Goal: Task Accomplishment & Management: Manage account settings

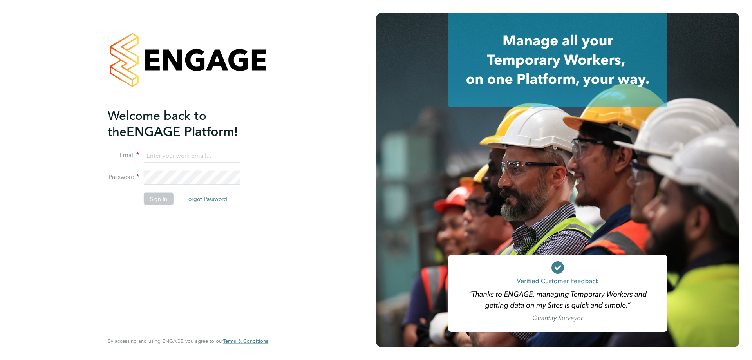
type input "[EMAIL_ADDRESS][DOMAIN_NAME]"
click at [160, 202] on button "Sign In" at bounding box center [159, 198] width 30 height 13
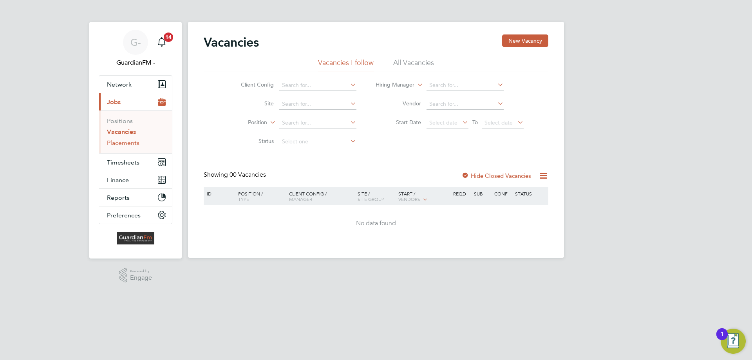
click at [111, 144] on link "Placements" at bounding box center [123, 142] width 32 height 7
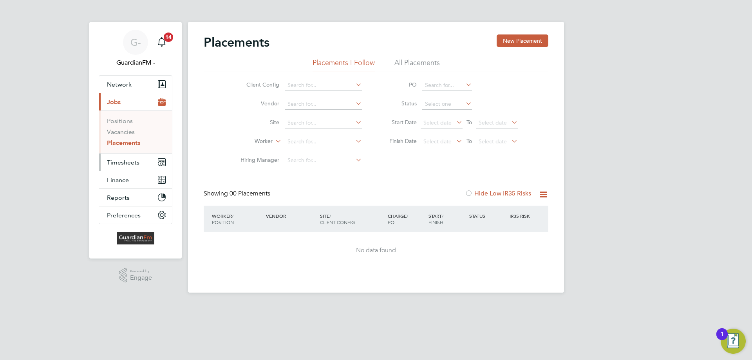
click at [114, 162] on span "Timesheets" at bounding box center [123, 162] width 32 height 7
click at [128, 162] on span "Timesheets" at bounding box center [123, 162] width 32 height 7
click at [319, 143] on input at bounding box center [323, 141] width 77 height 11
click at [354, 139] on icon at bounding box center [354, 140] width 0 height 11
type input "ameer"
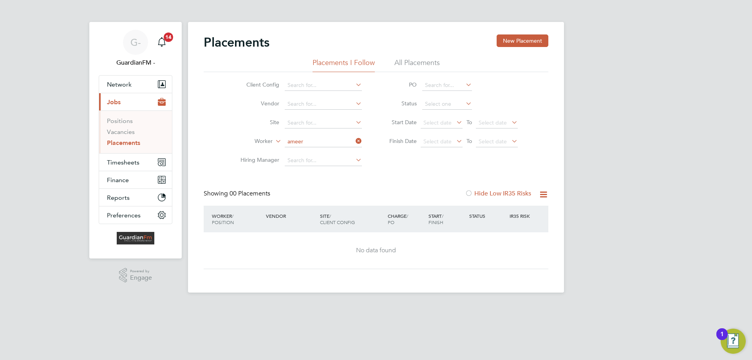
click at [415, 167] on div "Client Config Vendor Site Worker ameer Hiring Manager PO Status Start Date Sele…" at bounding box center [376, 121] width 345 height 98
click at [455, 119] on icon at bounding box center [455, 122] width 0 height 11
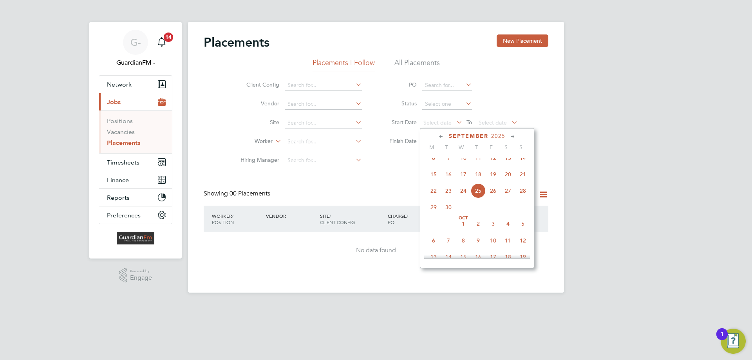
click at [441, 136] on icon at bounding box center [440, 136] width 7 height 9
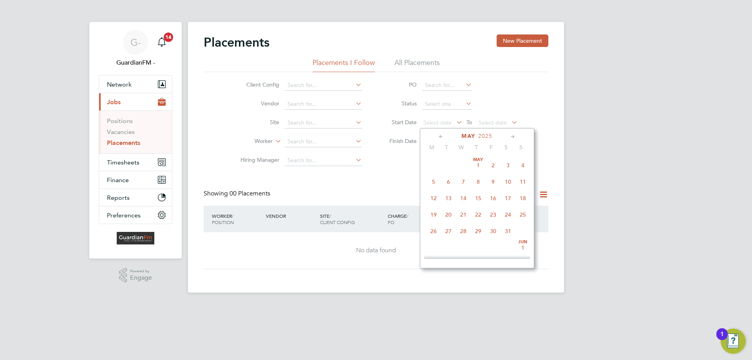
click at [441, 136] on icon at bounding box center [440, 136] width 7 height 9
click at [512, 136] on icon at bounding box center [512, 136] width 7 height 9
click at [522, 163] on span "[DATE]" at bounding box center [522, 160] width 15 height 15
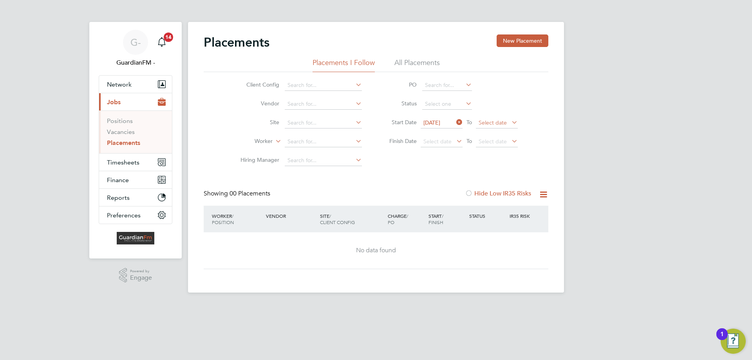
click at [507, 122] on span "Select date" at bounding box center [497, 123] width 42 height 11
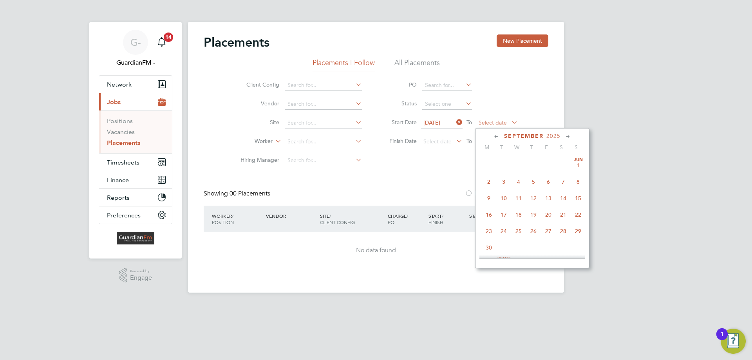
scroll to position [288, 0]
click at [494, 135] on icon at bounding box center [496, 136] width 7 height 9
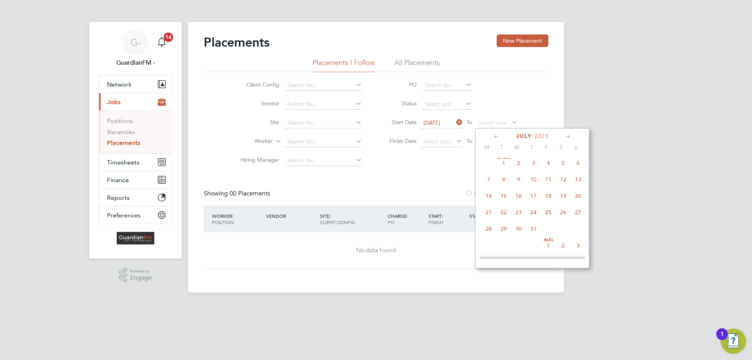
scroll to position [0, 0]
click at [568, 138] on icon at bounding box center [567, 136] width 7 height 9
click at [489, 249] on span "30" at bounding box center [488, 245] width 15 height 15
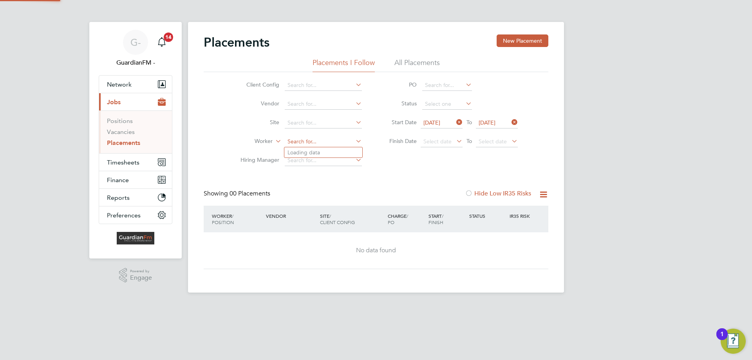
click at [310, 144] on input at bounding box center [323, 141] width 77 height 11
click at [340, 143] on input at bounding box center [323, 141] width 77 height 11
click at [340, 143] on input "Ameer" at bounding box center [323, 141] width 77 height 11
type input "Ameer"
click at [274, 143] on icon at bounding box center [274, 138] width 0 height 7
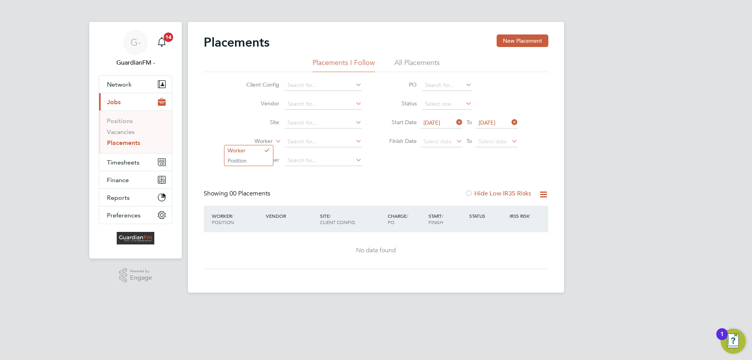
click at [274, 141] on icon at bounding box center [274, 138] width 0 height 7
click at [371, 148] on li "Worker" at bounding box center [297, 141] width 147 height 19
click at [137, 160] on span "Timesheets" at bounding box center [123, 162] width 32 height 7
click at [128, 161] on span "Timesheets" at bounding box center [123, 162] width 32 height 7
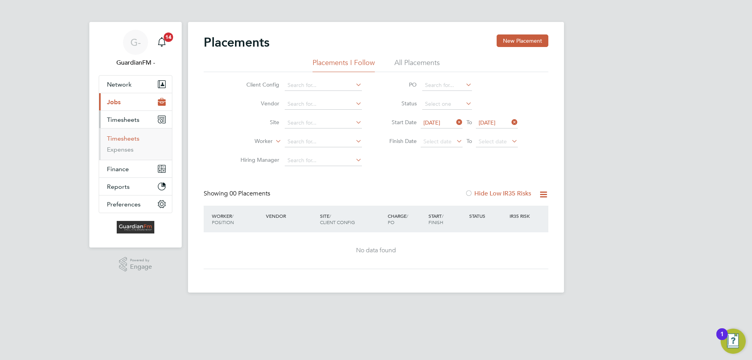
click at [125, 138] on link "Timesheets" at bounding box center [123, 138] width 32 height 7
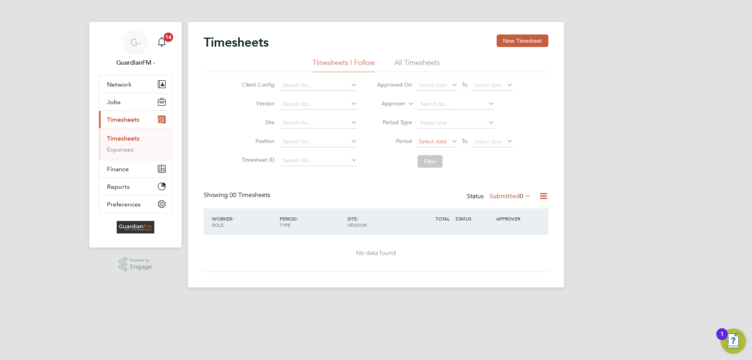
click at [445, 141] on span "Select date" at bounding box center [433, 141] width 28 height 7
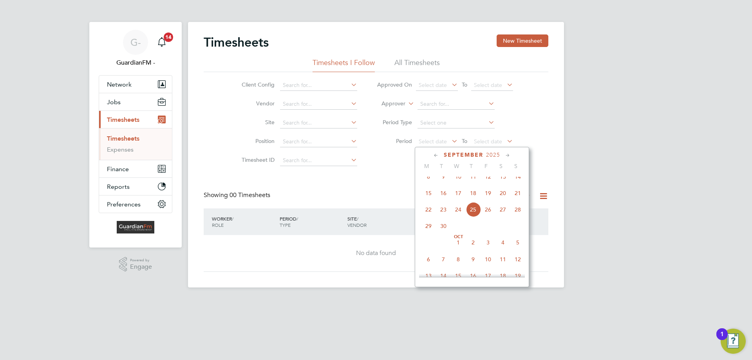
click at [436, 155] on icon at bounding box center [435, 155] width 7 height 9
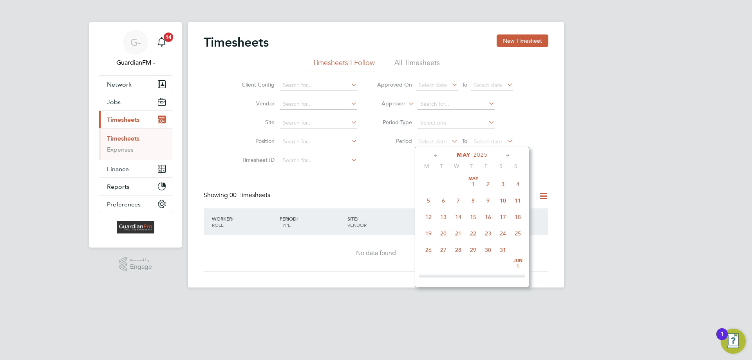
click at [511, 155] on icon at bounding box center [507, 155] width 7 height 9
click at [519, 183] on span "[DATE]" at bounding box center [517, 181] width 15 height 15
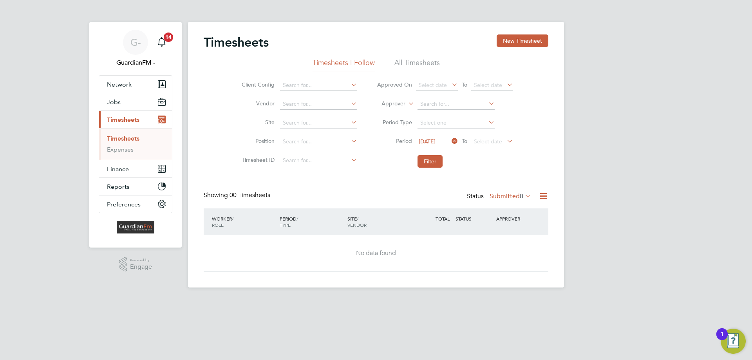
click at [505, 140] on icon at bounding box center [505, 140] width 0 height 11
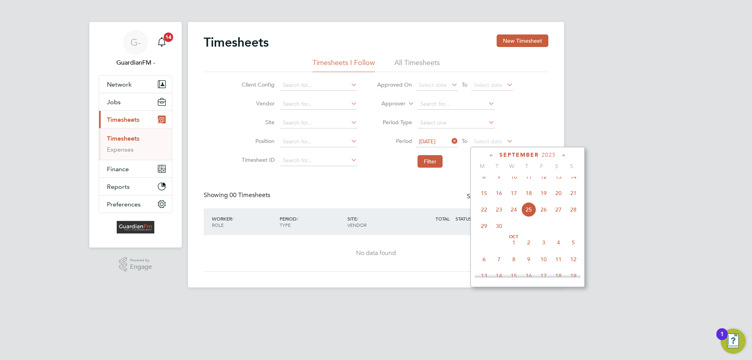
click at [489, 155] on icon at bounding box center [491, 155] width 7 height 9
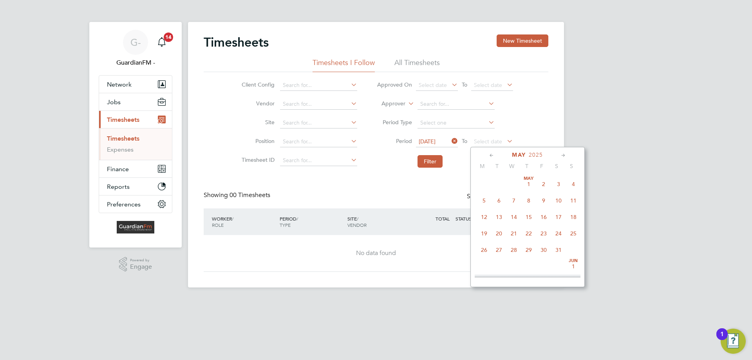
click at [563, 154] on icon at bounding box center [562, 155] width 7 height 9
click at [484, 266] on span "30" at bounding box center [483, 264] width 15 height 15
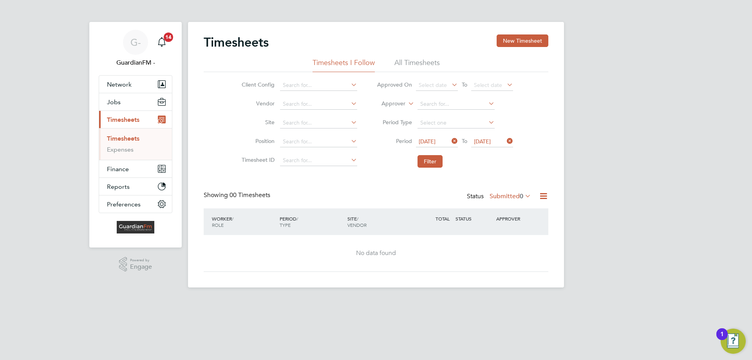
click at [523, 195] on icon at bounding box center [523, 195] width 0 height 11
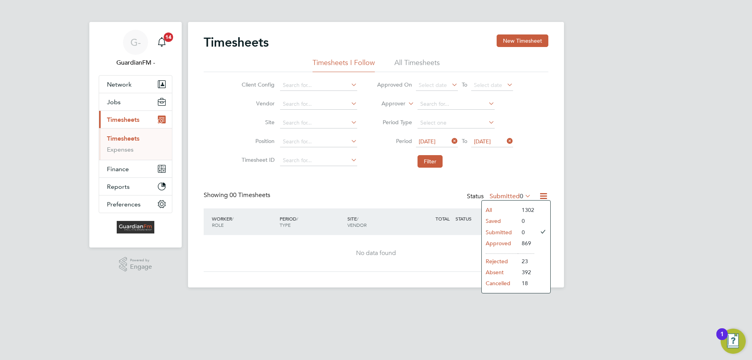
click at [508, 244] on li "Approved" at bounding box center [500, 243] width 36 height 11
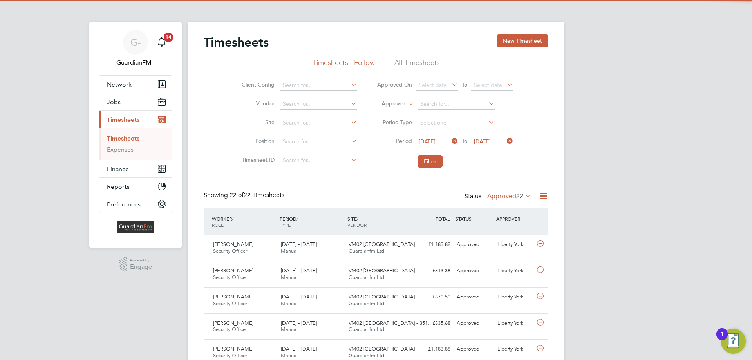
scroll to position [0, 0]
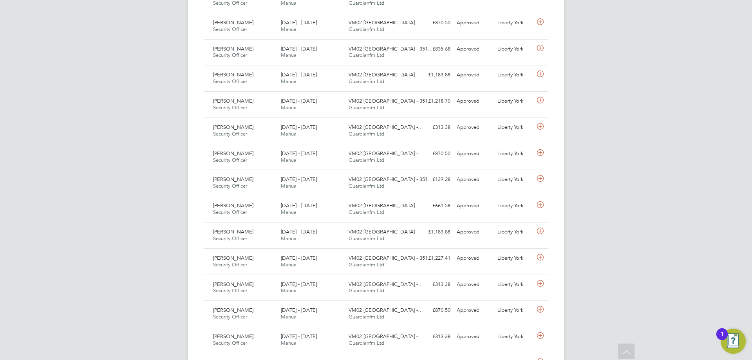
drag, startPoint x: 298, startPoint y: 78, endPoint x: 138, endPoint y: 85, distance: 160.3
click at [138, 85] on div "G- GuardianFM - Notifications 14 Applications: Network Team Members Businesses …" at bounding box center [376, 145] width 752 height 838
click at [296, 77] on span "[DATE] - [DATE]" at bounding box center [299, 74] width 36 height 7
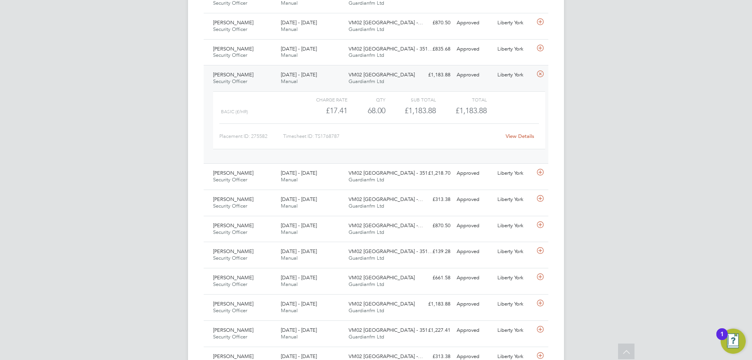
click at [514, 134] on link "View Details" at bounding box center [519, 136] width 29 height 7
click at [269, 79] on div "[PERSON_NAME] Security Officer [DATE] - [DATE]" at bounding box center [244, 79] width 68 height 20
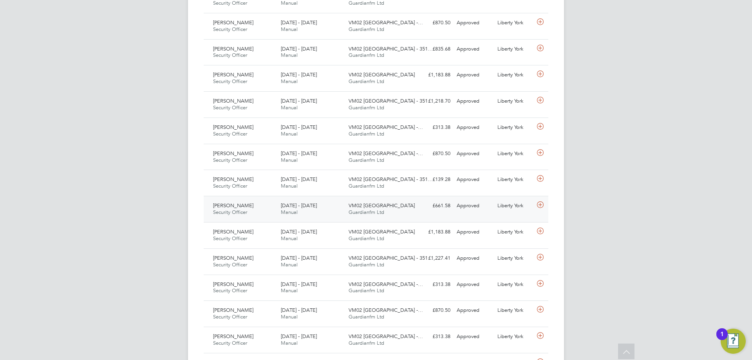
click at [301, 209] on div "[DATE] - [DATE] Manual" at bounding box center [312, 209] width 68 height 20
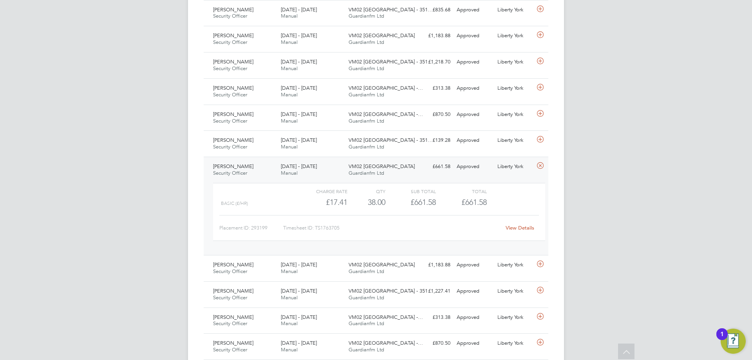
scroll to position [352, 0]
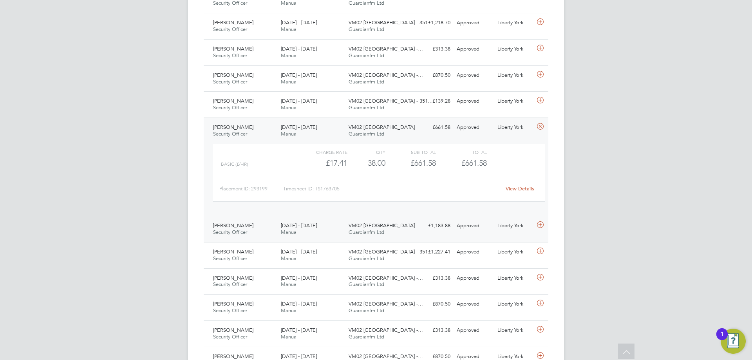
click at [298, 231] on div "[DATE] - [DATE] Manual" at bounding box center [312, 229] width 68 height 20
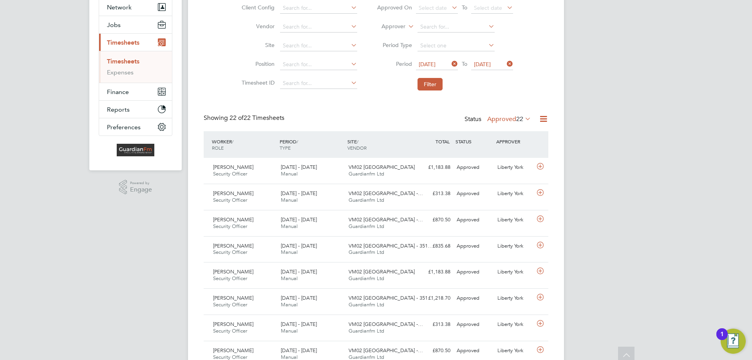
scroll to position [0, 0]
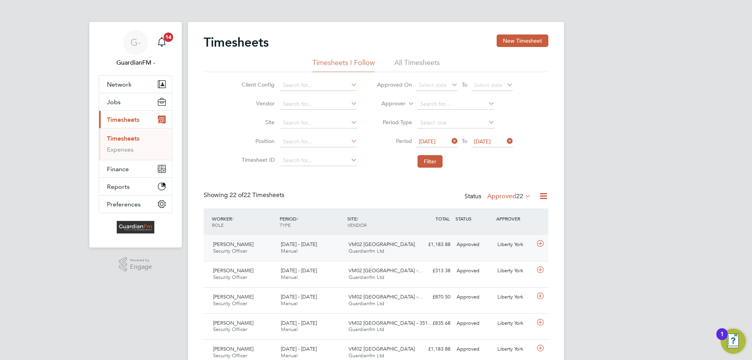
click at [312, 250] on div "[DATE] - [DATE] Manual" at bounding box center [312, 248] width 68 height 20
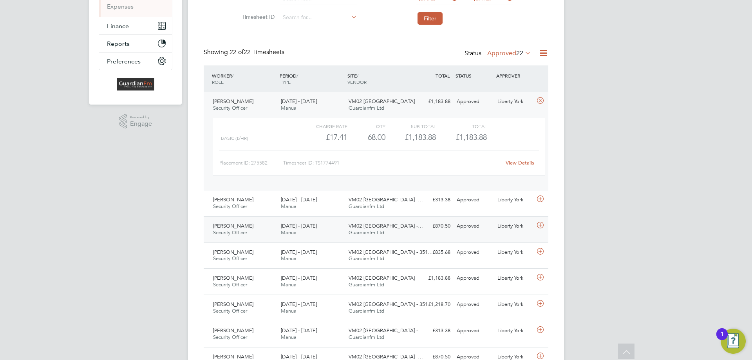
scroll to position [157, 0]
